Goal: Transaction & Acquisition: Purchase product/service

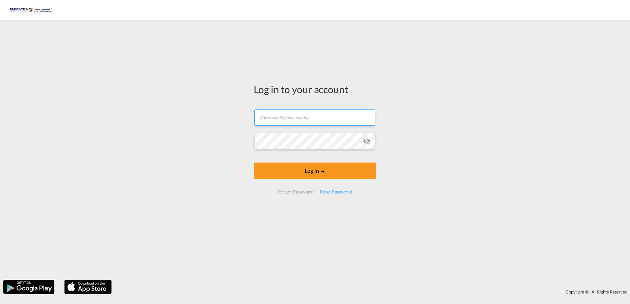
type input "[EMAIL_ADDRESS][DOMAIN_NAME]"
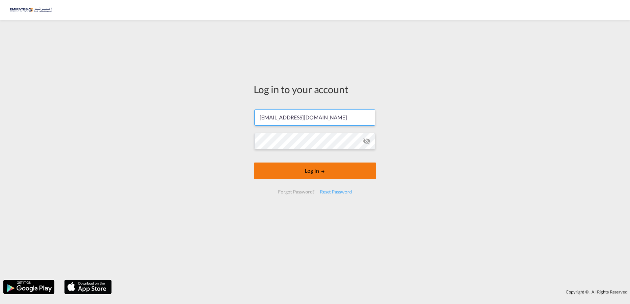
drag, startPoint x: 0, startPoint y: 0, endPoint x: 299, endPoint y: 169, distance: 342.9
click at [299, 169] on button "Log In" at bounding box center [315, 171] width 123 height 16
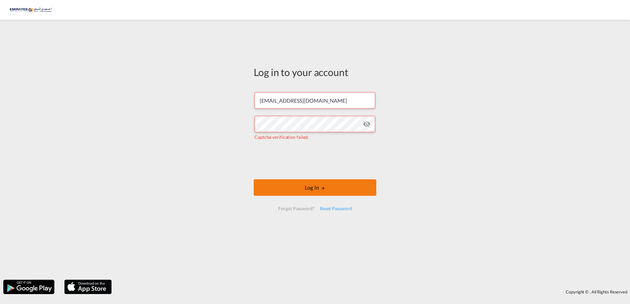
click at [320, 191] on button "Log In" at bounding box center [315, 188] width 123 height 16
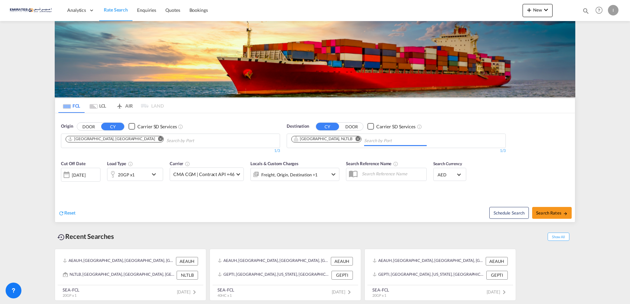
click at [364, 141] on input "Chips input." at bounding box center [395, 141] width 63 height 11
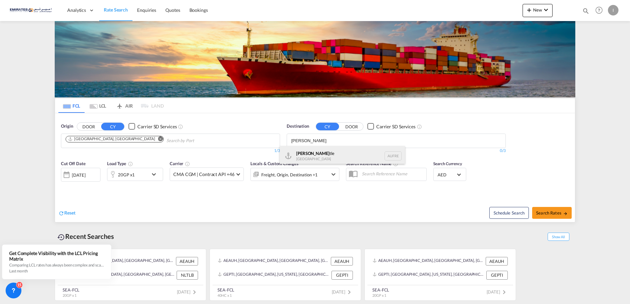
type input "[PERSON_NAME]"
click at [321, 160] on div "[PERSON_NAME] tle [GEOGRAPHIC_DATA] AUFRE" at bounding box center [342, 156] width 125 height 20
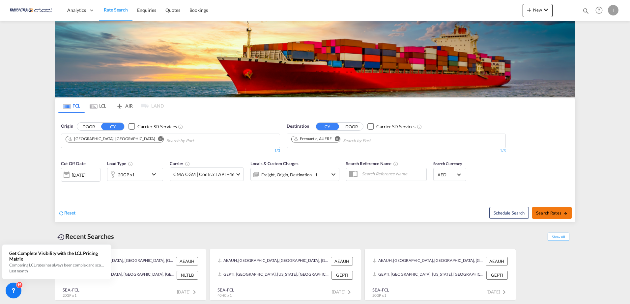
click at [540, 211] on span "Search Rates" at bounding box center [552, 213] width 32 height 5
type input "AEAUH to AUFRE / [DATE]"
